Goal: Task Accomplishment & Management: Manage account settings

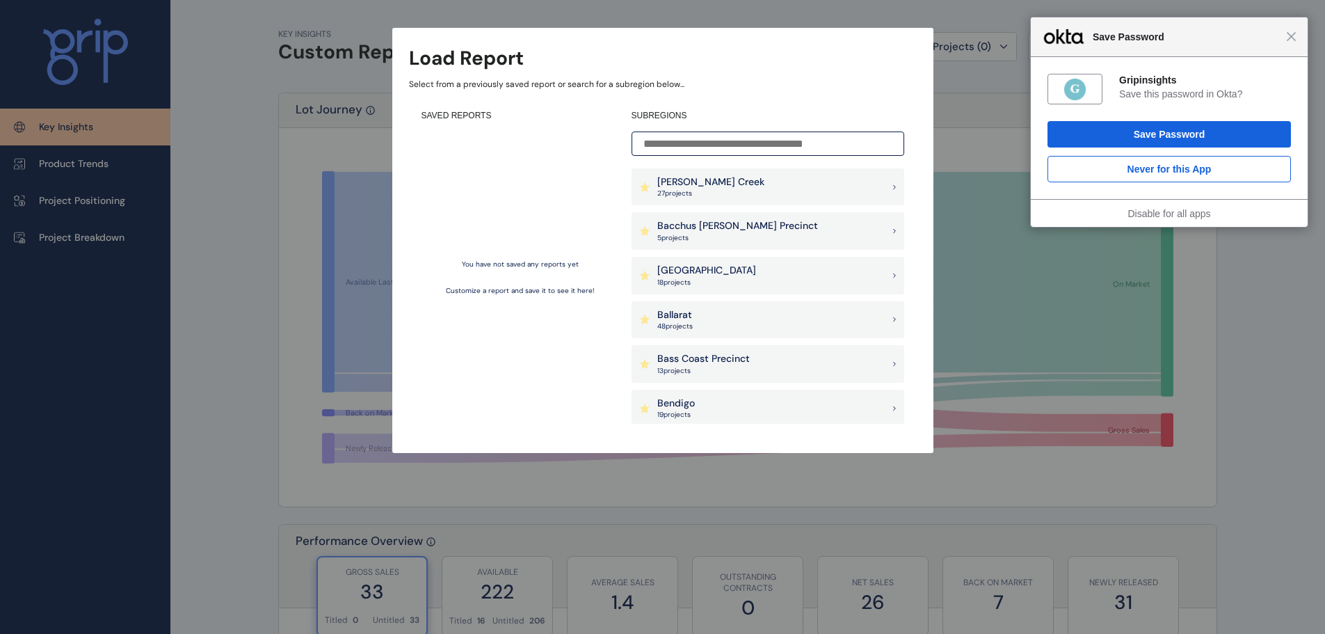
click at [704, 317] on div "Ballarat 48 project s" at bounding box center [768, 320] width 273 height 38
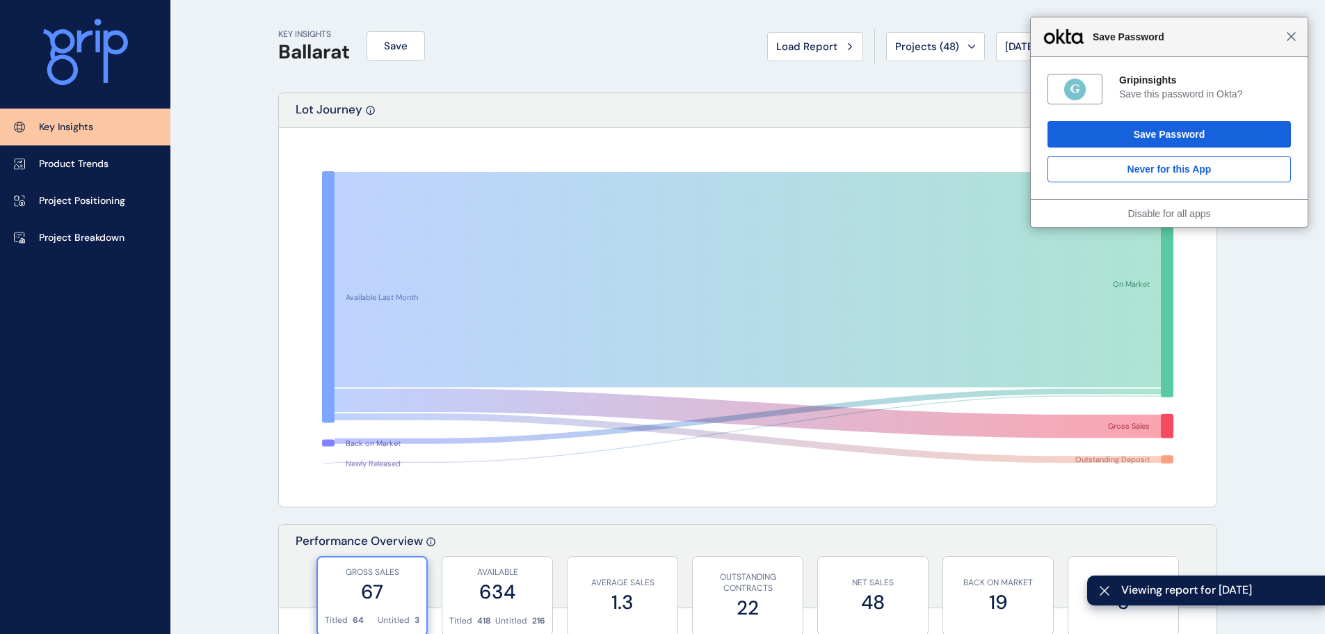
click at [1290, 37] on span "Close" at bounding box center [1291, 36] width 10 height 10
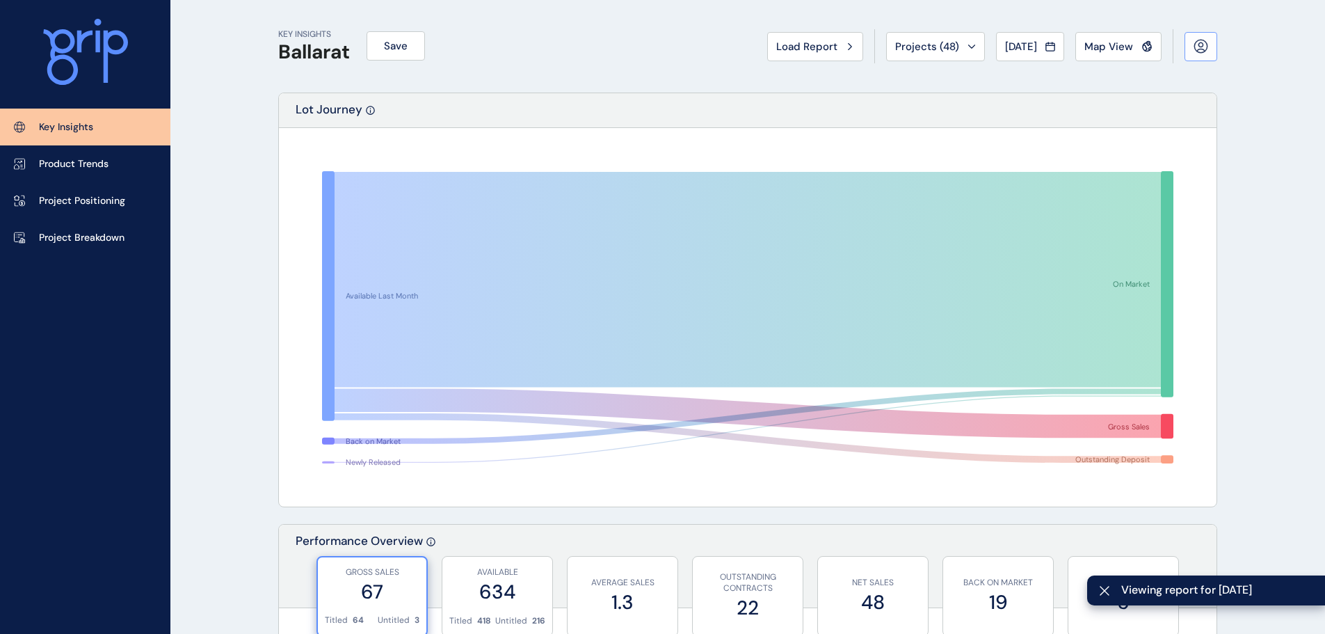
click at [1187, 42] on button at bounding box center [1201, 46] width 33 height 29
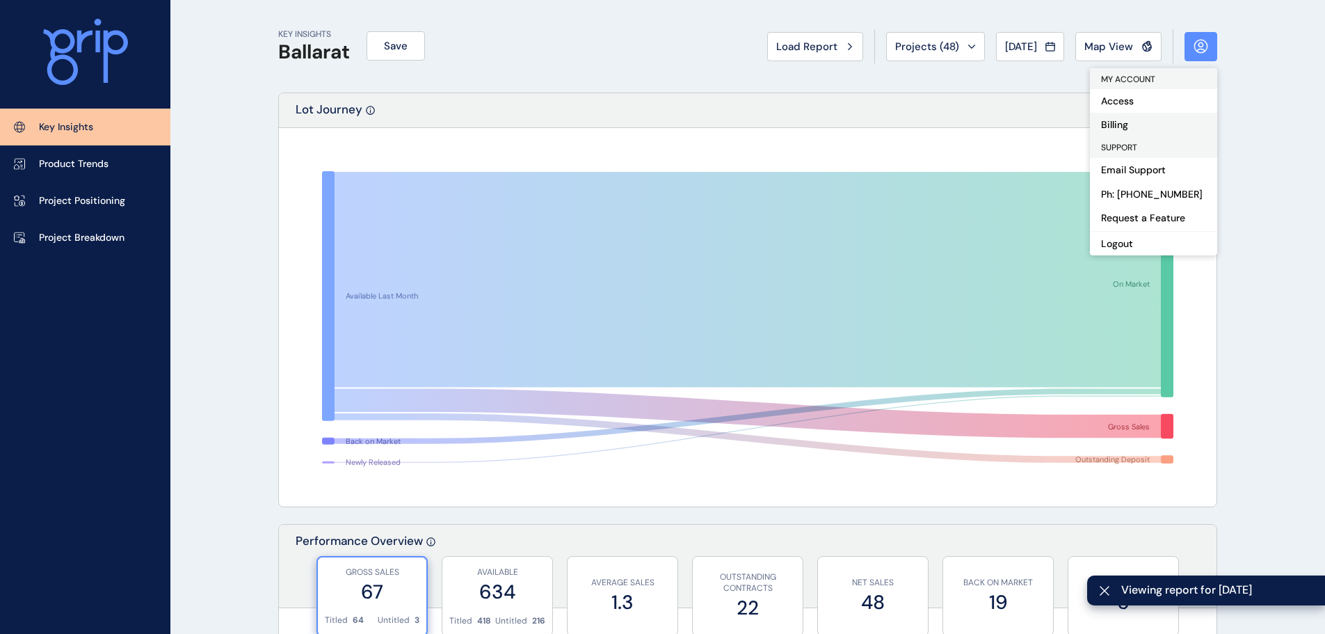
click at [1128, 127] on button "Billing" at bounding box center [1153, 125] width 127 height 24
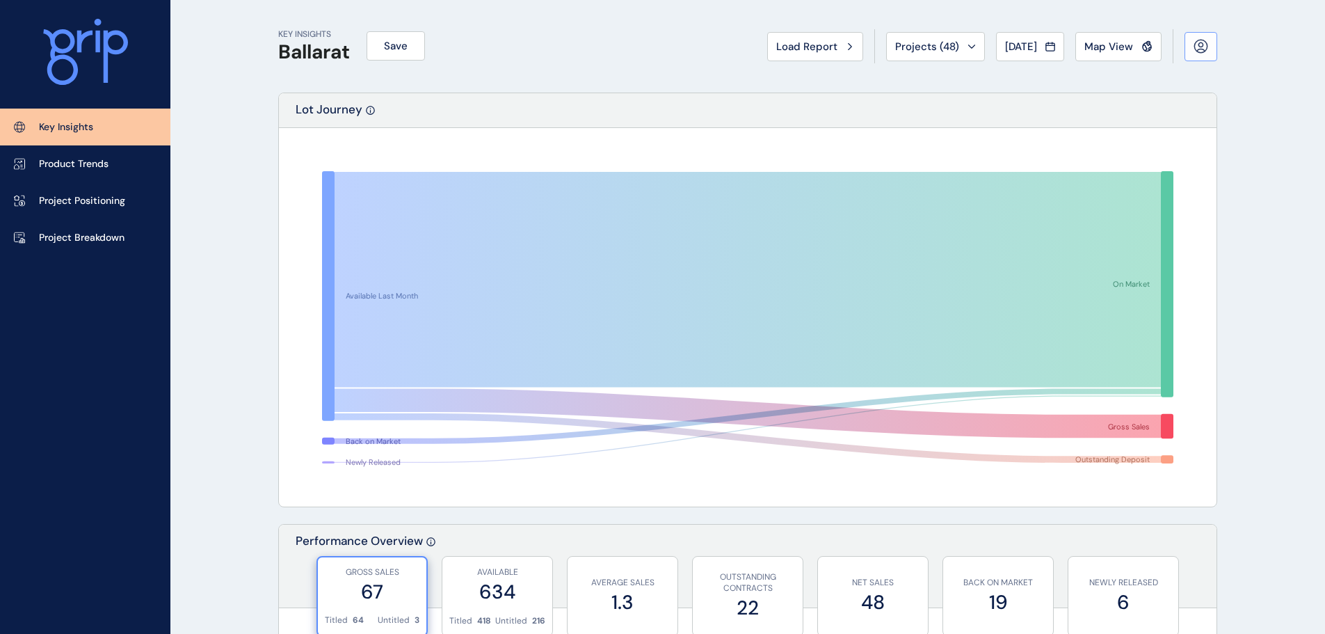
click at [1210, 49] on button at bounding box center [1201, 46] width 33 height 29
click at [1197, 52] on icon at bounding box center [1201, 46] width 15 height 15
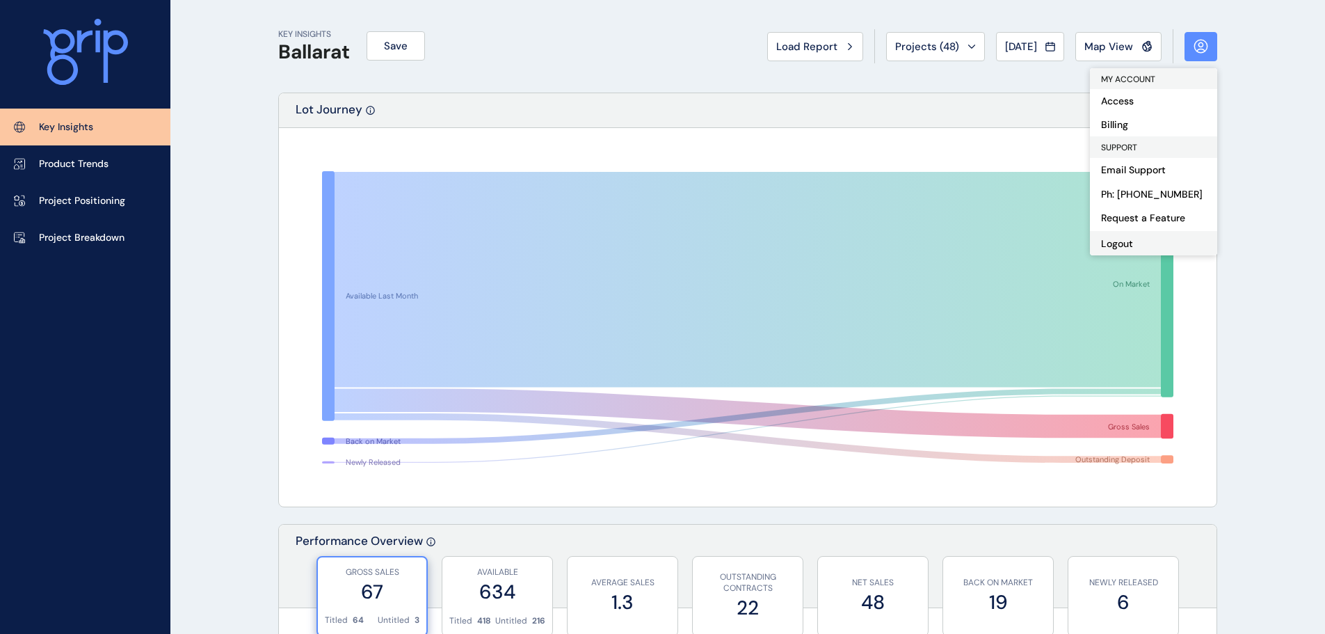
click at [1133, 242] on button "Logout" at bounding box center [1153, 243] width 127 height 24
